Goal: Information Seeking & Learning: Find specific fact

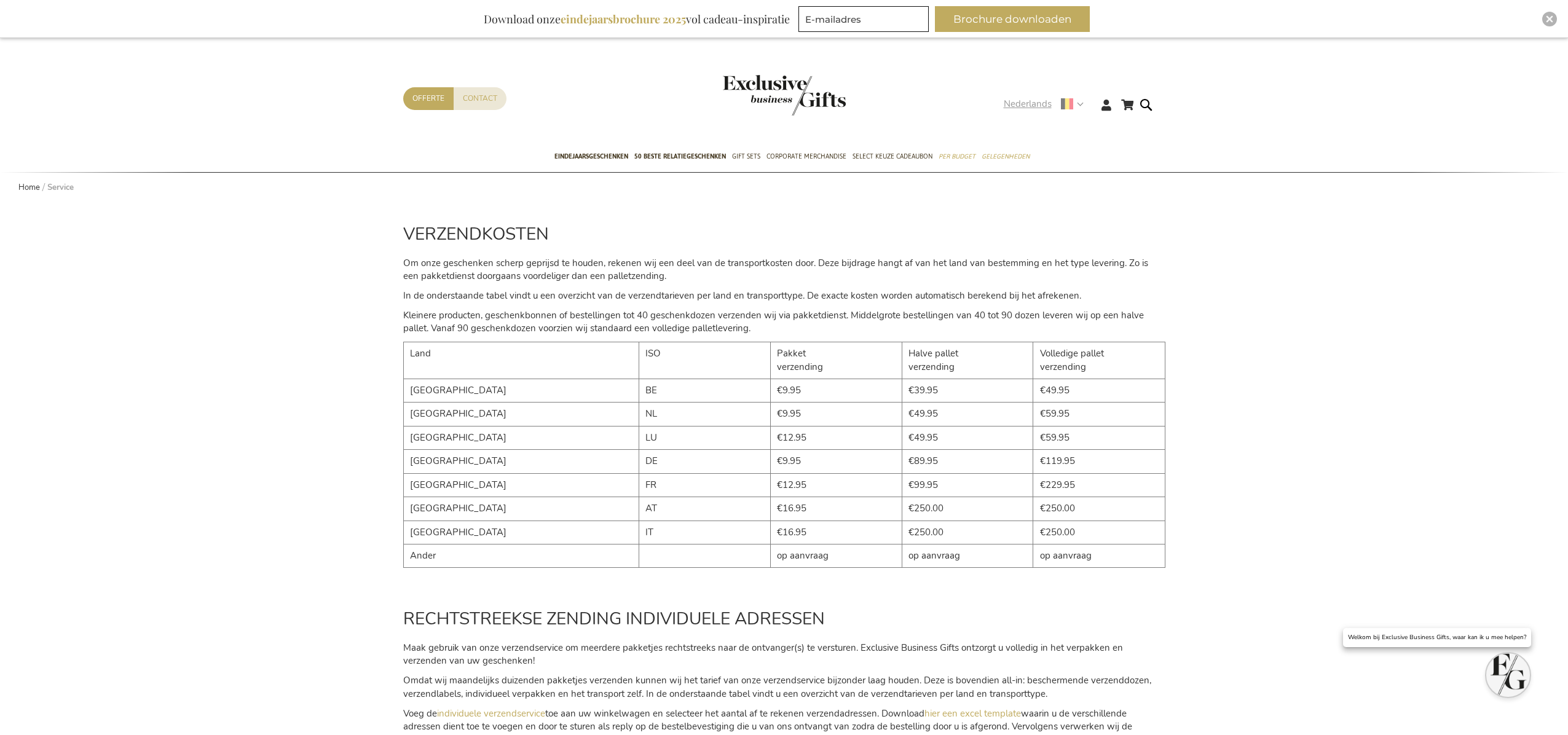
click at [1068, 107] on use at bounding box center [1067, 104] width 13 height 13
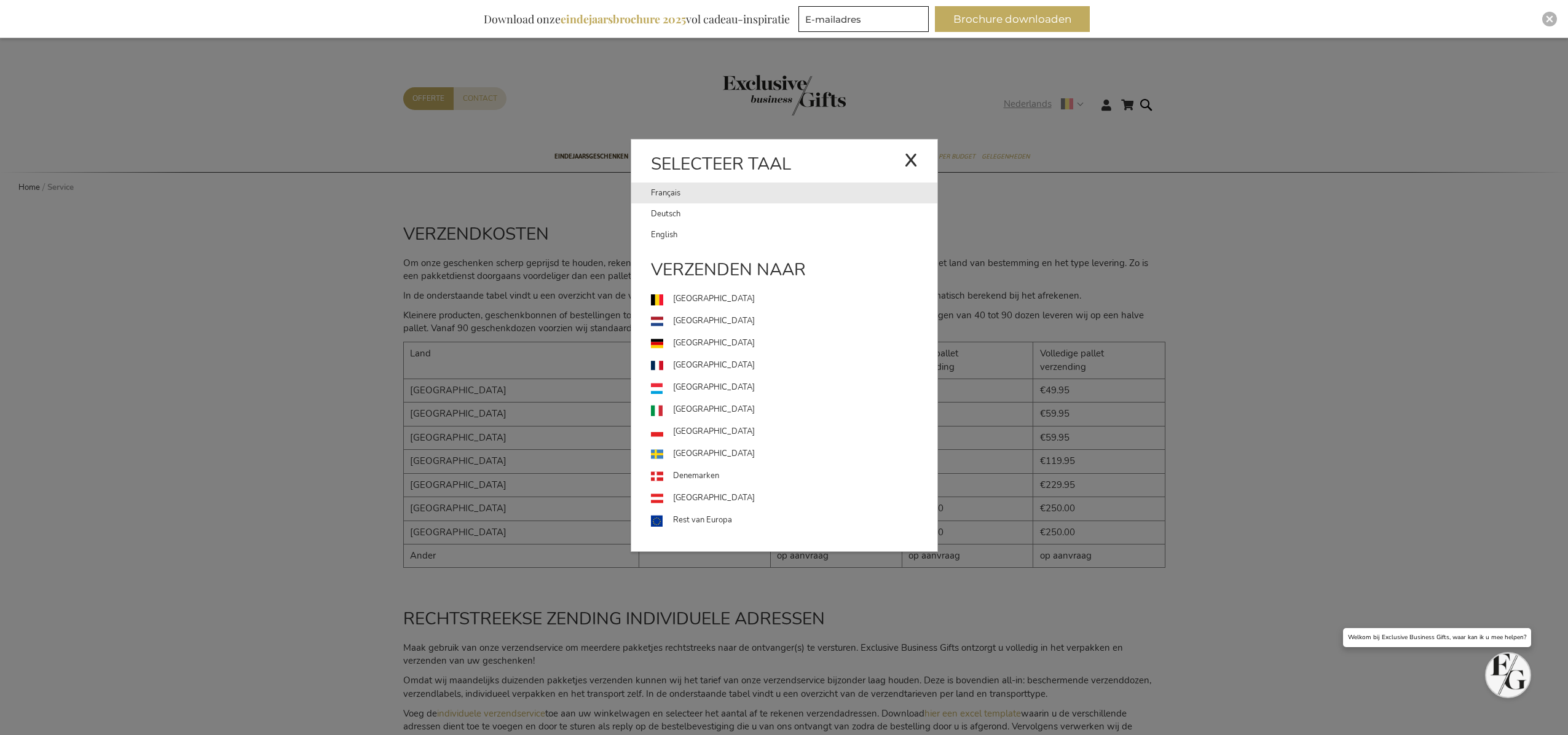
click at [692, 197] on link "Français" at bounding box center [778, 193] width 253 height 21
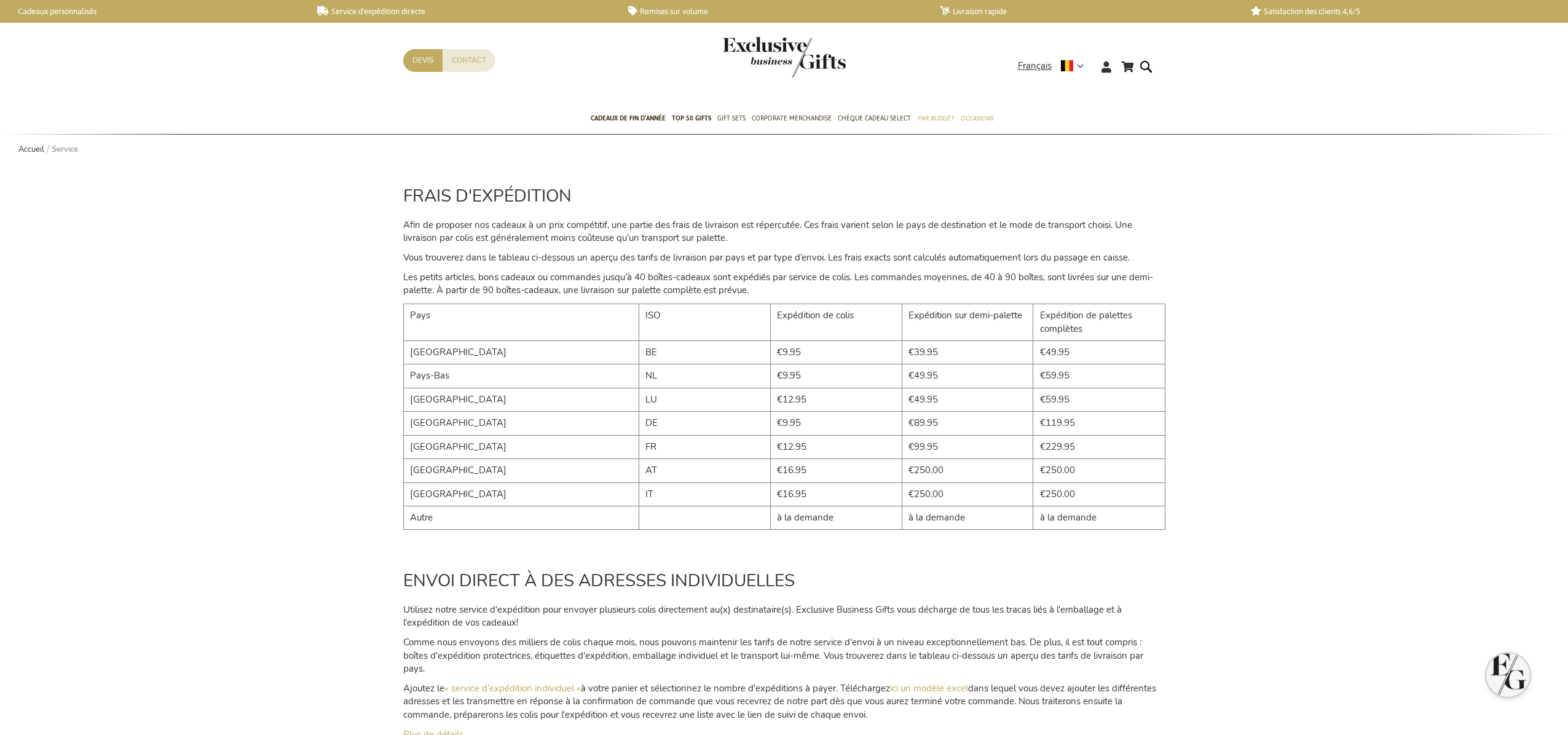
click at [786, 56] on img "store logo" at bounding box center [784, 57] width 123 height 40
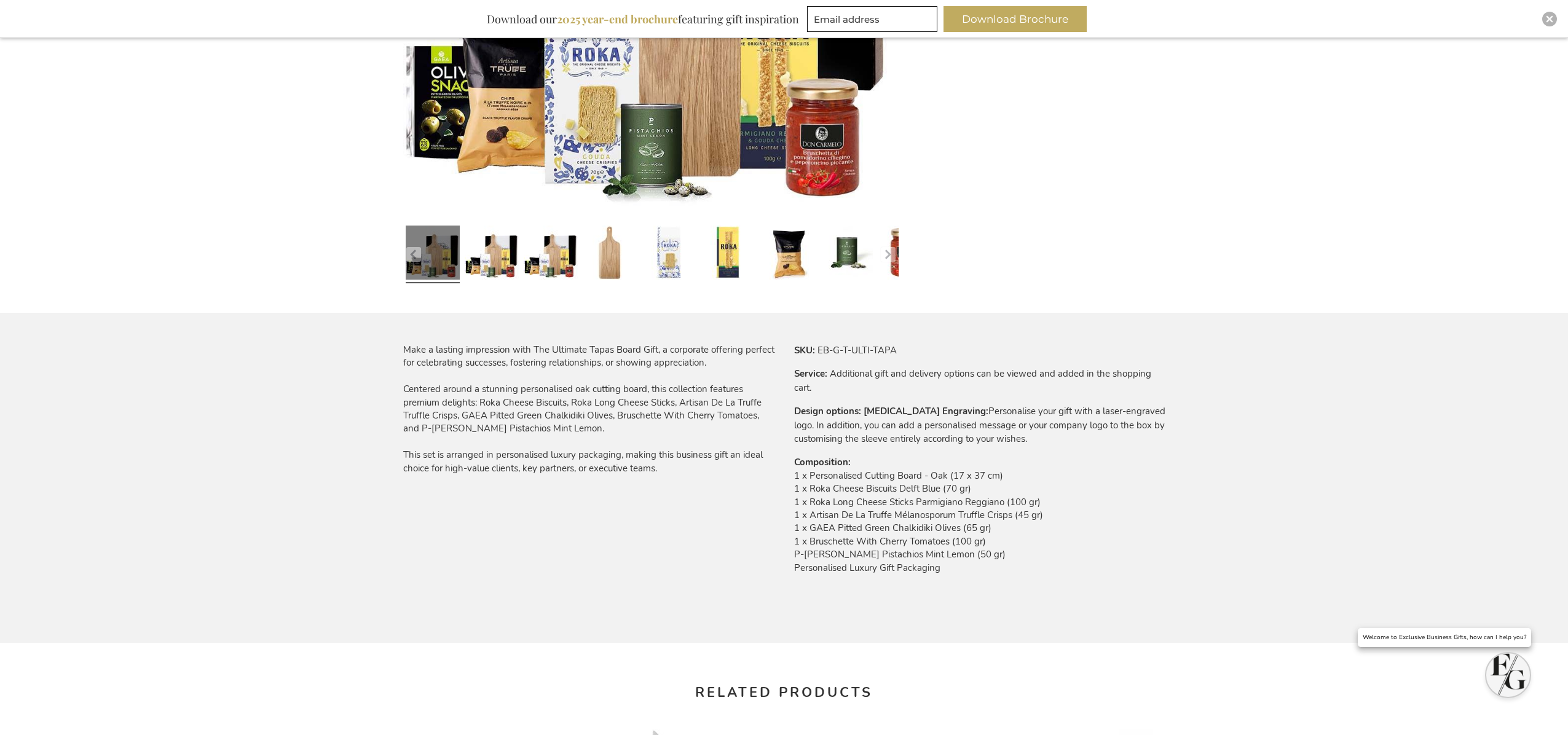
scroll to position [508, 0]
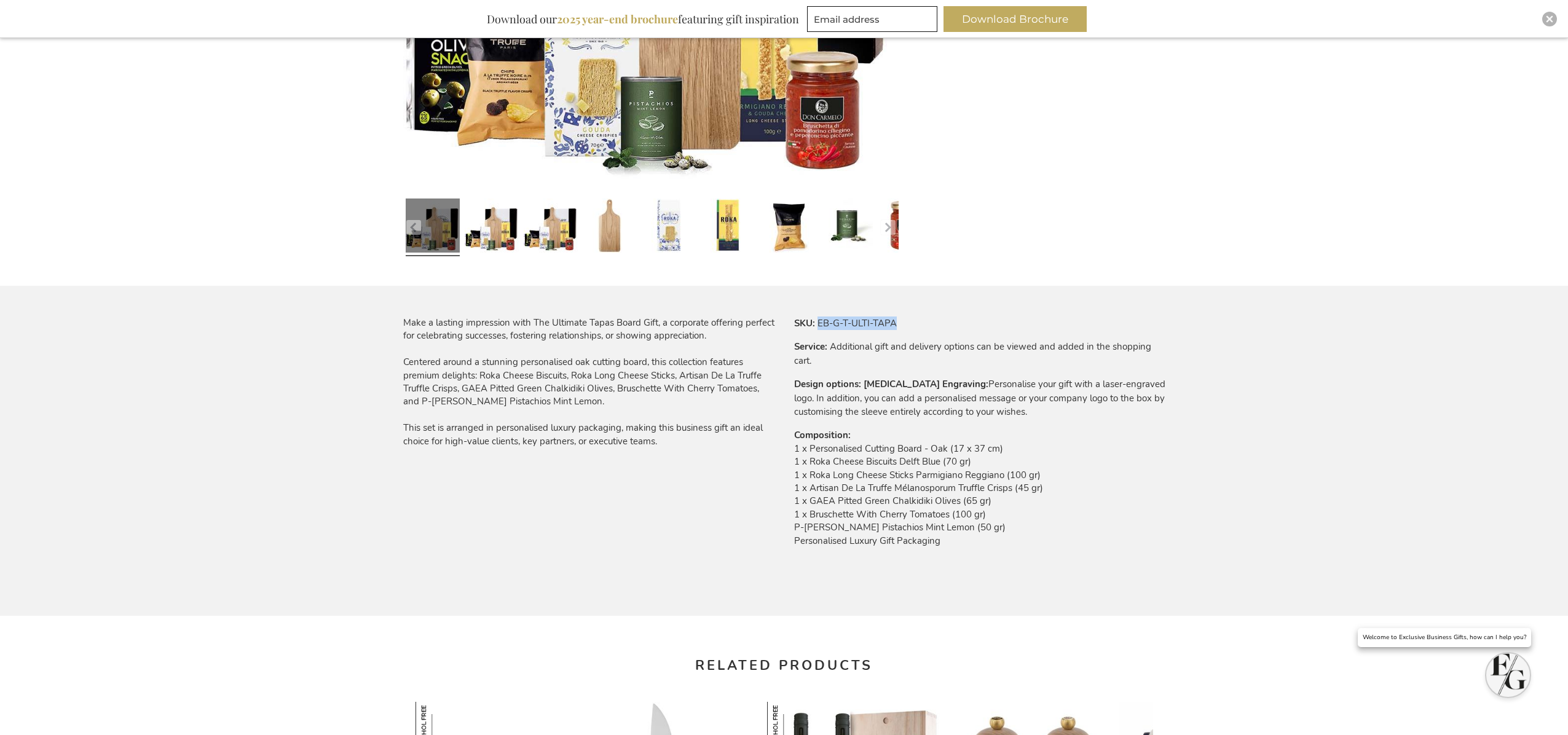
drag, startPoint x: 902, startPoint y: 325, endPoint x: 815, endPoint y: 321, distance: 87.1
click at [815, 321] on tr "SKU EB-G-T-ULTI-TAPA" at bounding box center [980, 323] width 371 height 13
copy td "EB-G-T-ULTI-TAPA"
